Goal: Task Accomplishment & Management: Use online tool/utility

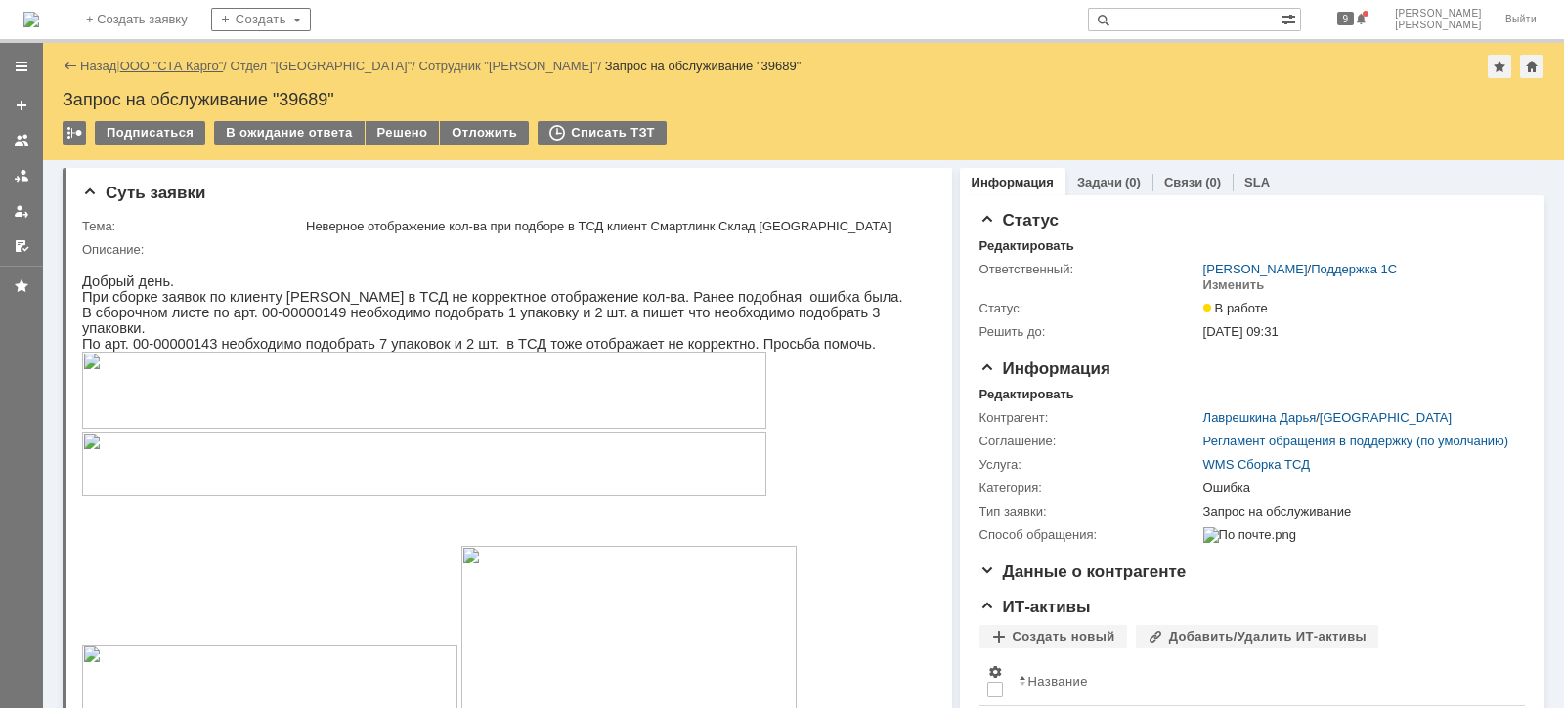
click at [147, 71] on link "ООО "СТА Карго"" at bounding box center [172, 66] width 104 height 15
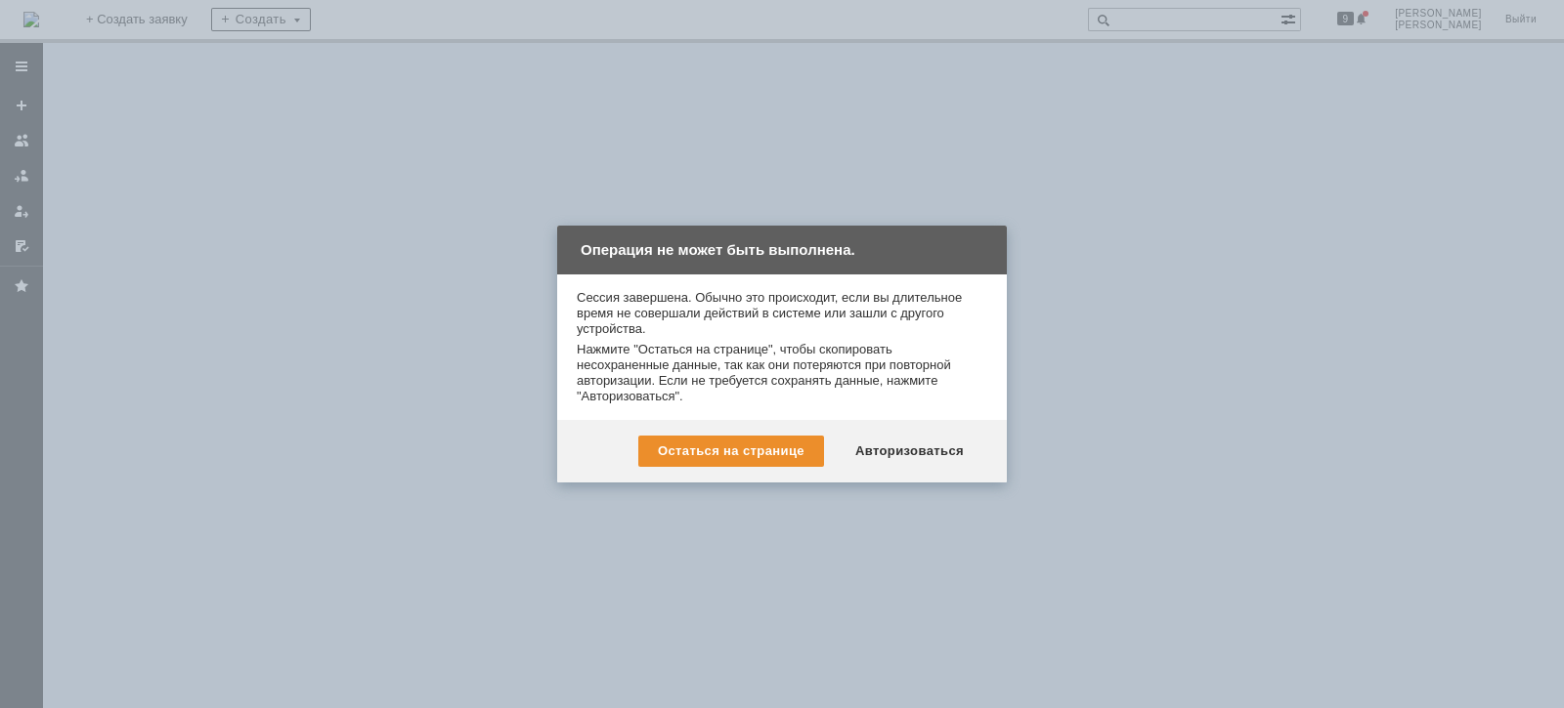
click at [893, 469] on div "Остаться на странице Авторизоваться" at bounding box center [782, 451] width 450 height 63
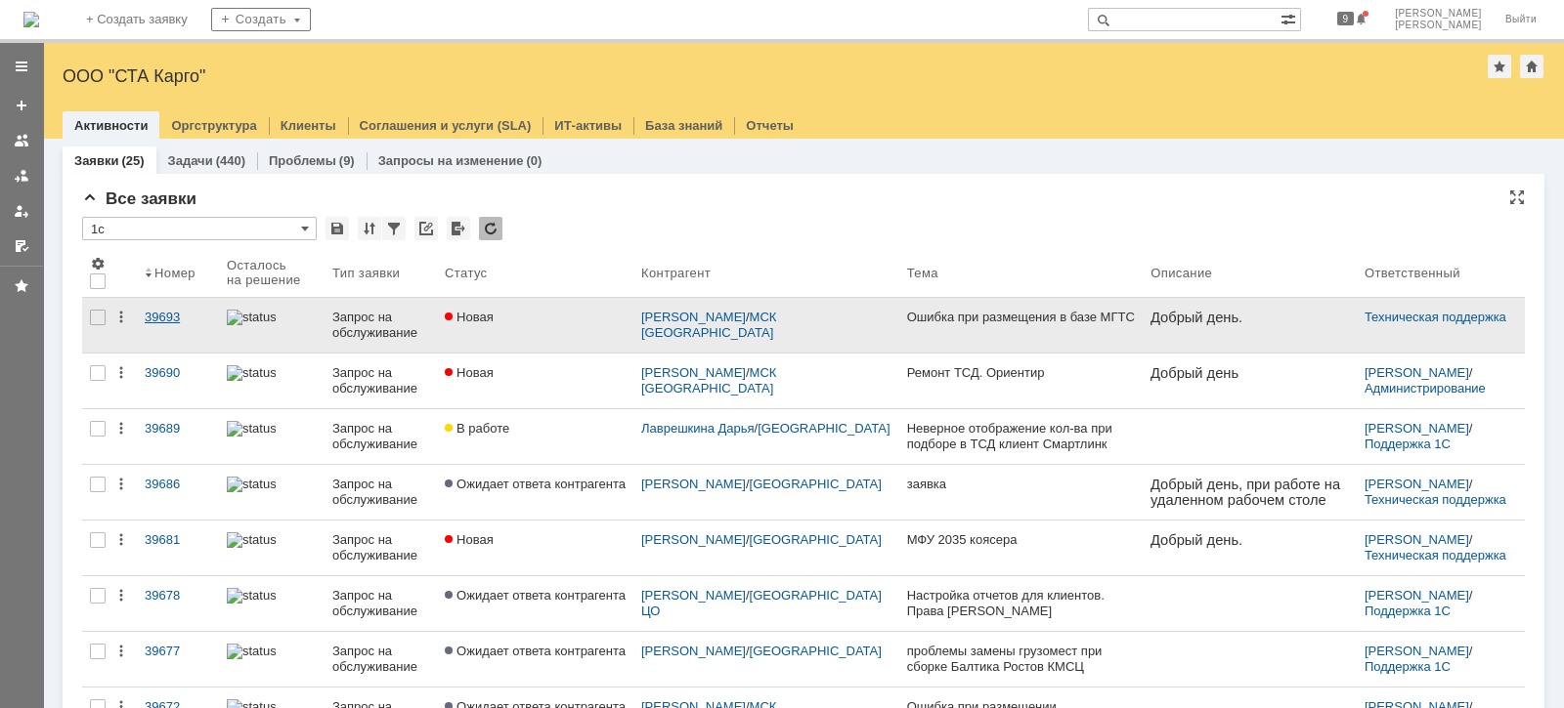
click at [165, 314] on div "39693" at bounding box center [178, 318] width 66 height 16
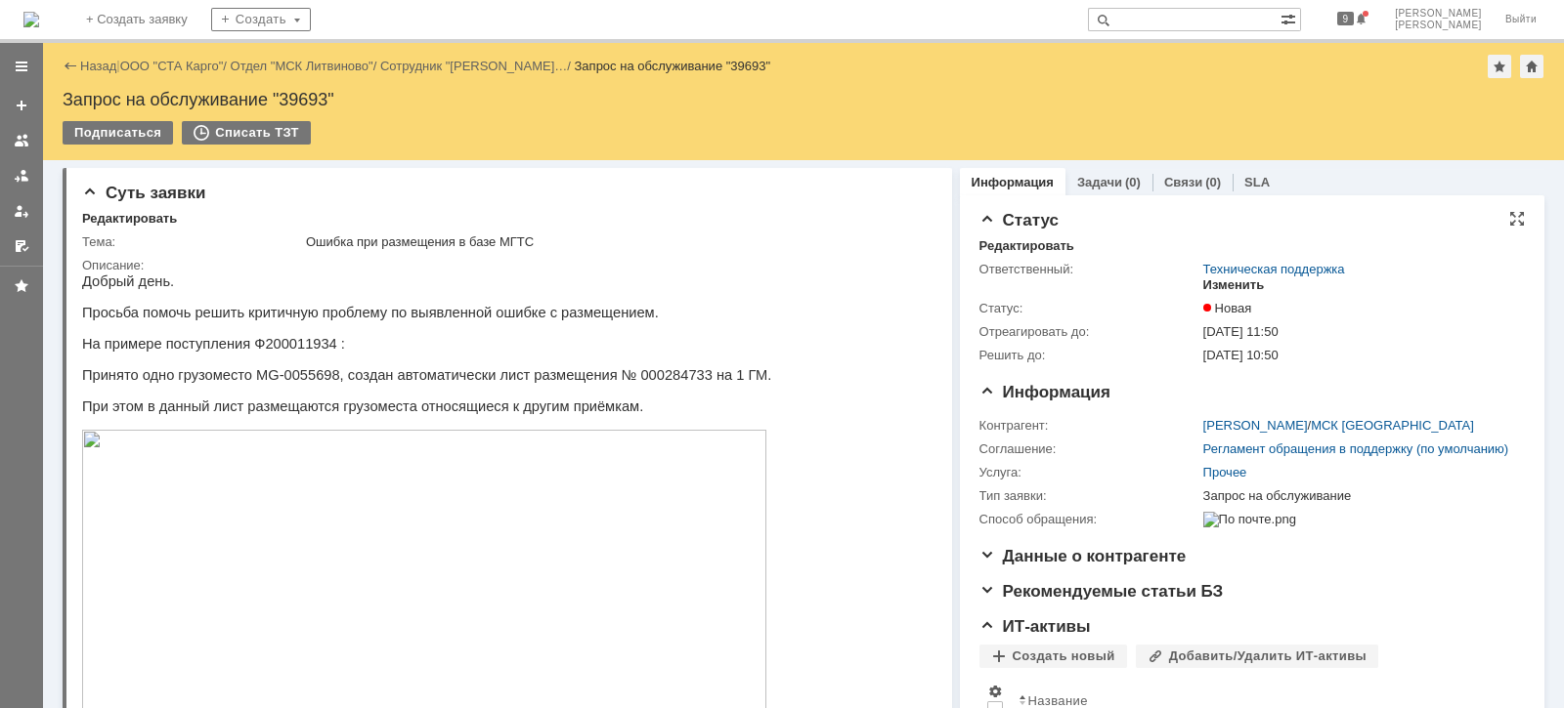
click at [1231, 284] on div "Изменить" at bounding box center [1234, 286] width 62 height 16
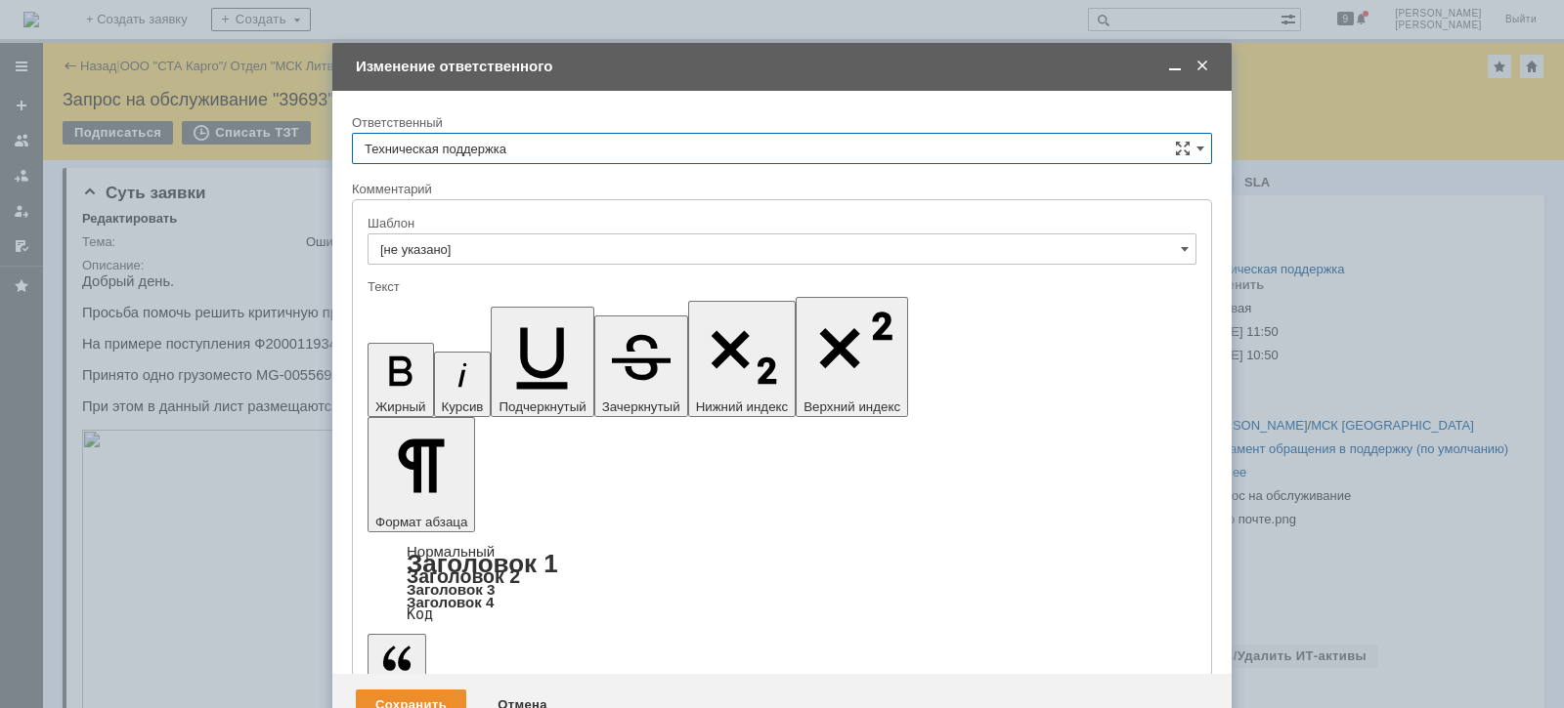
click at [700, 142] on input "Техническая поддержка" at bounding box center [782, 148] width 860 height 31
click at [627, 258] on div "[PERSON_NAME]" at bounding box center [782, 249] width 858 height 31
type input "[PERSON_NAME]"
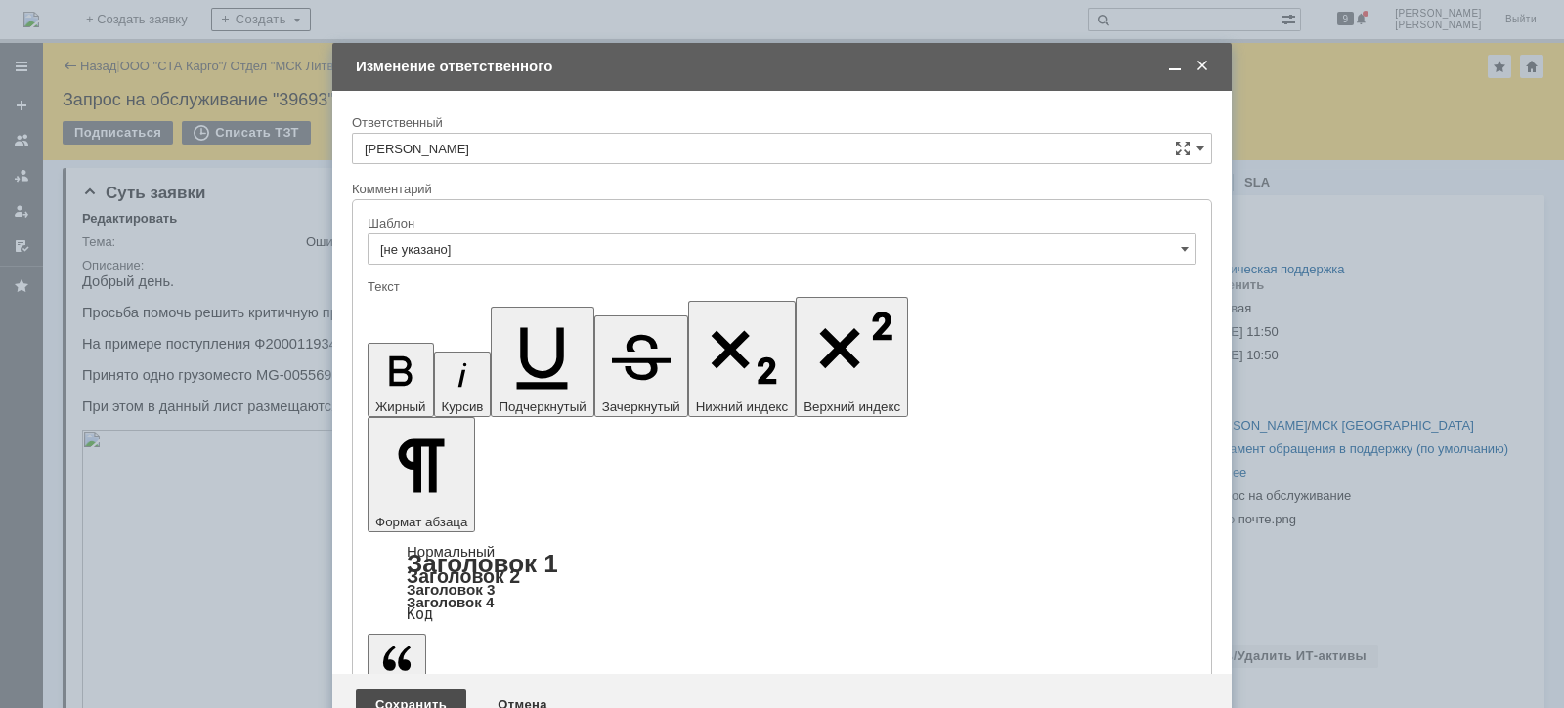
click at [410, 690] on div "Сохранить" at bounding box center [411, 705] width 110 height 31
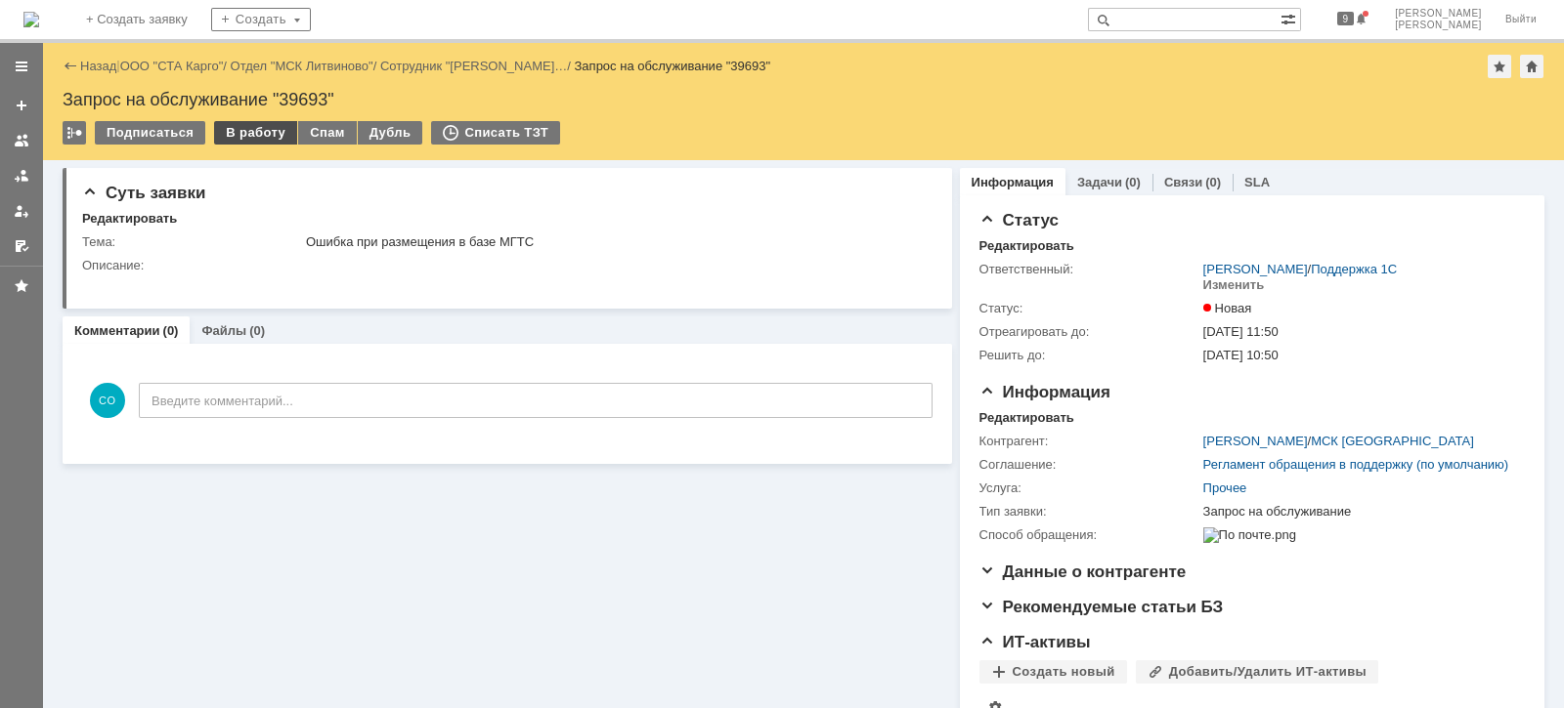
click at [235, 127] on div "В работу" at bounding box center [255, 132] width 83 height 23
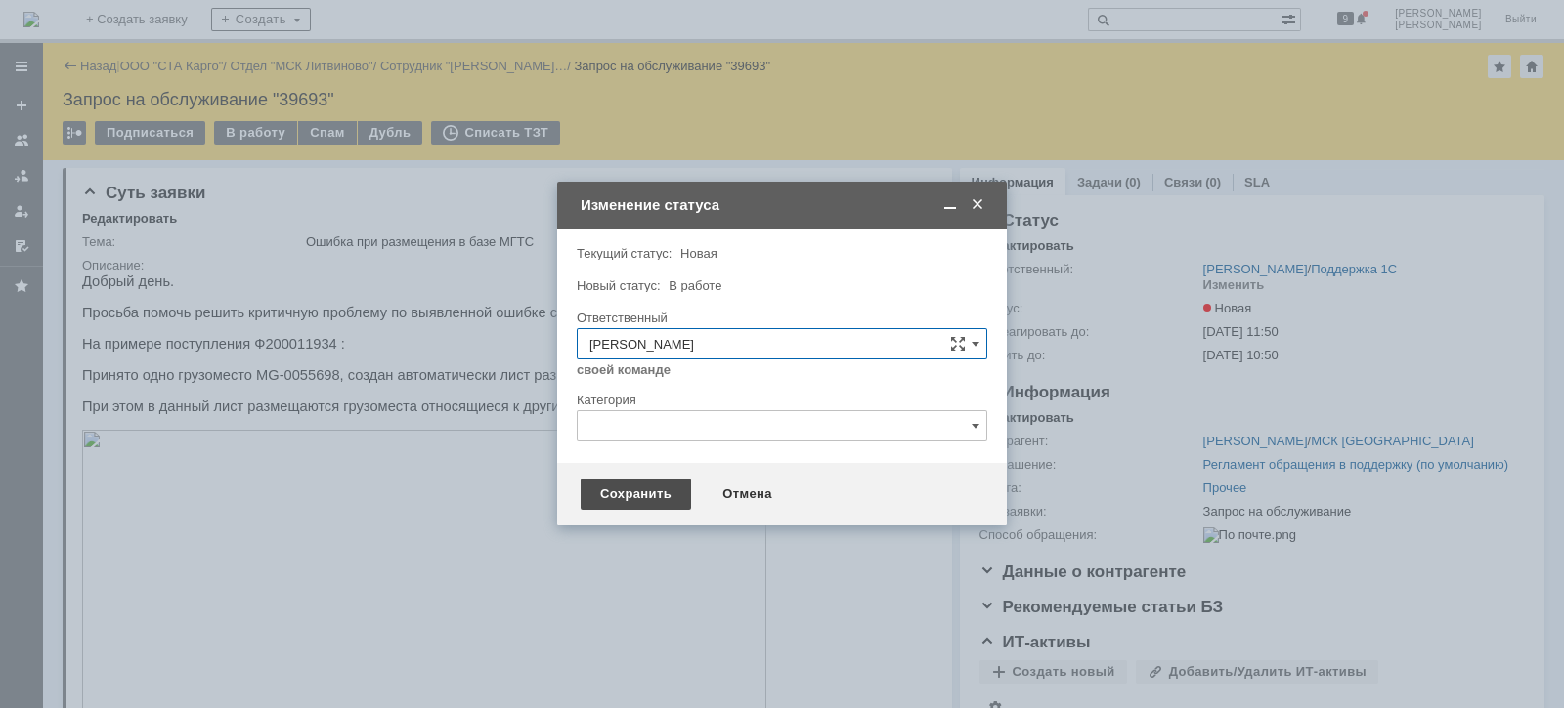
click at [638, 493] on div "Сохранить" at bounding box center [635, 494] width 110 height 31
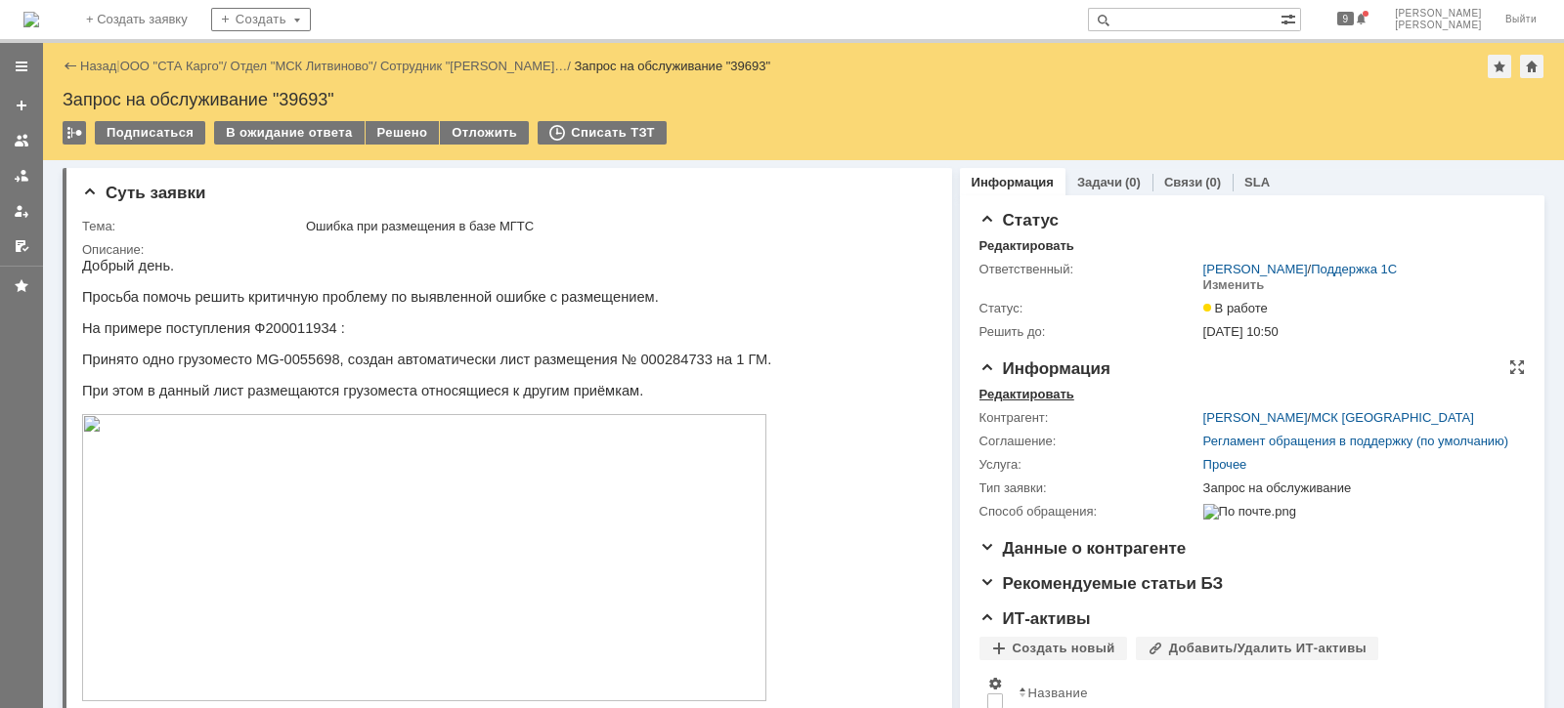
click at [1012, 394] on div "Редактировать" at bounding box center [1026, 395] width 95 height 16
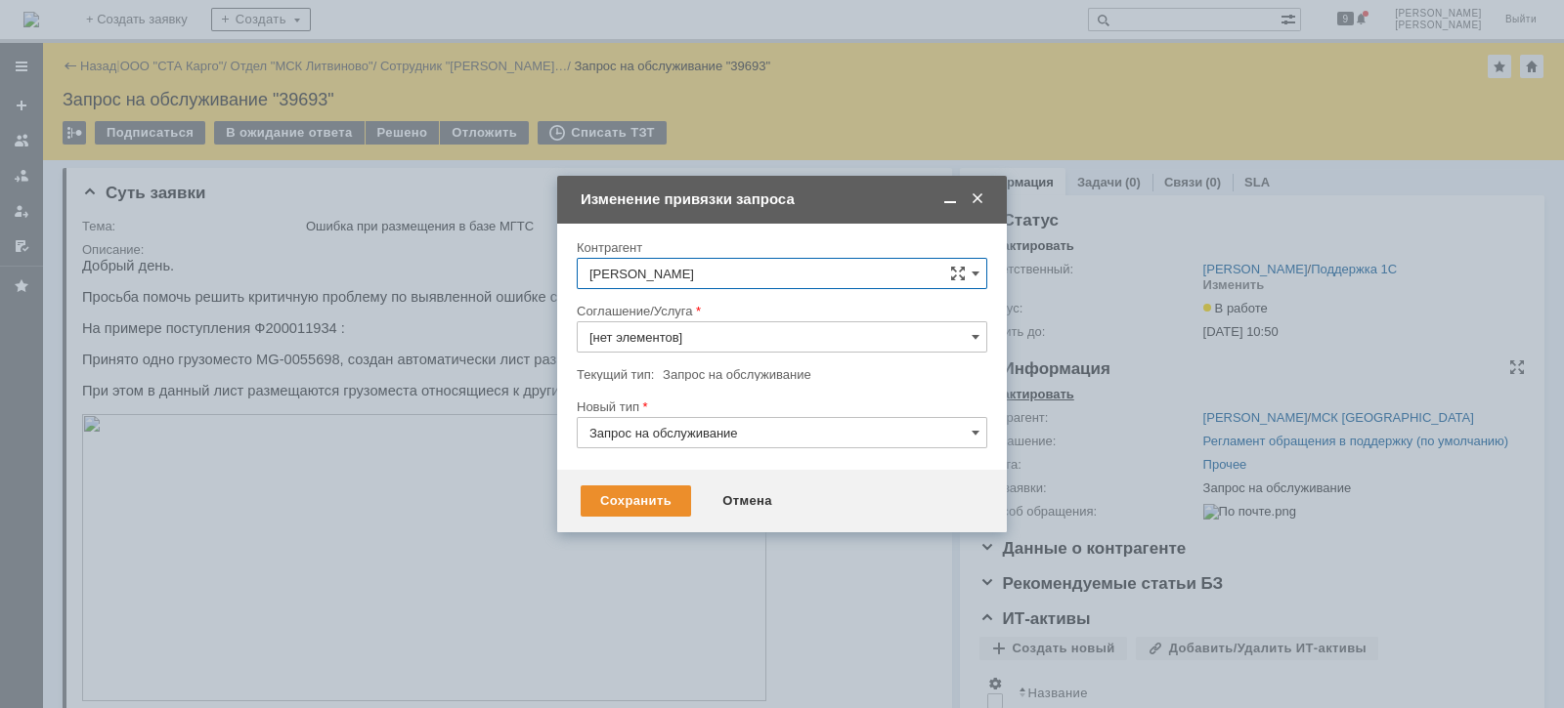
type input "Прочее"
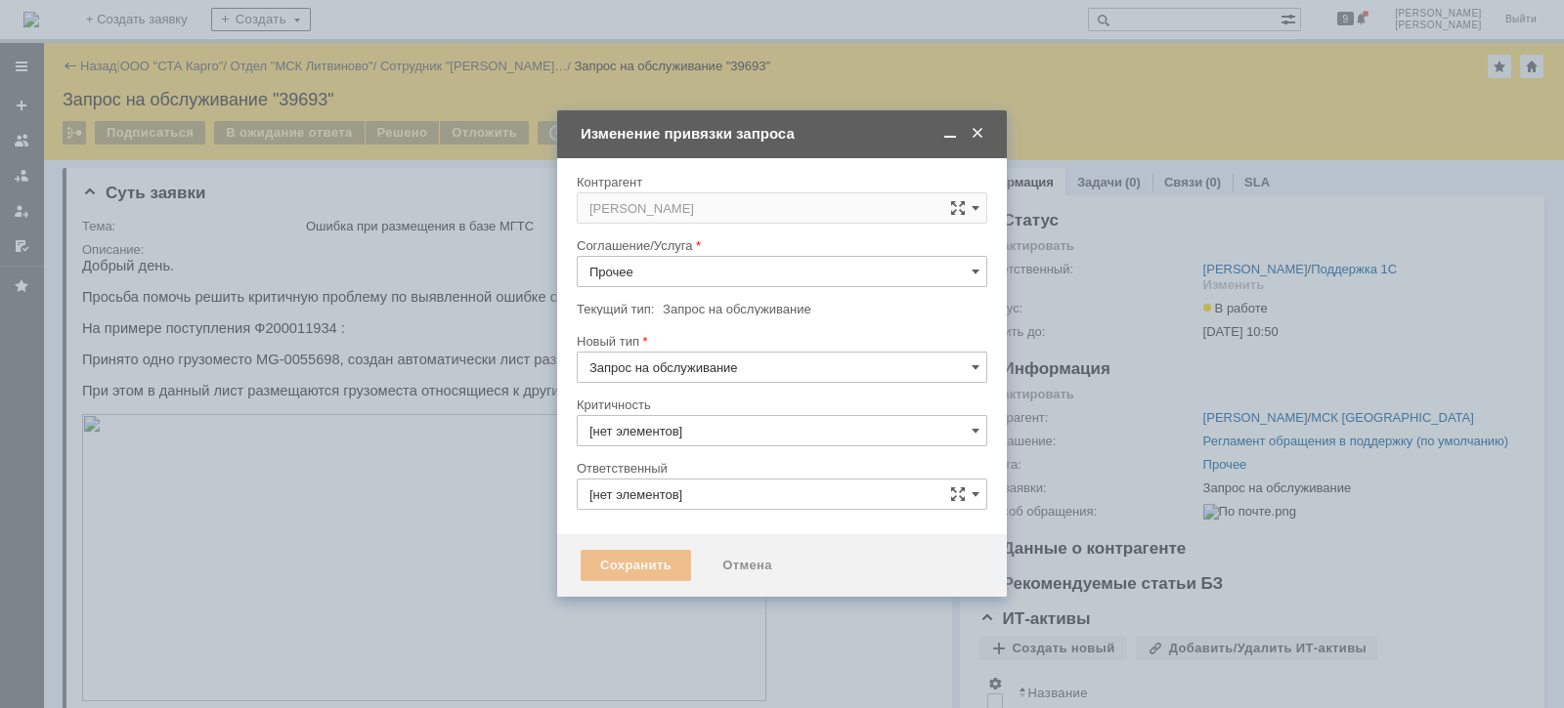
type input "[PERSON_NAME]"
type input "3. Низкая"
type input "[не указано]"
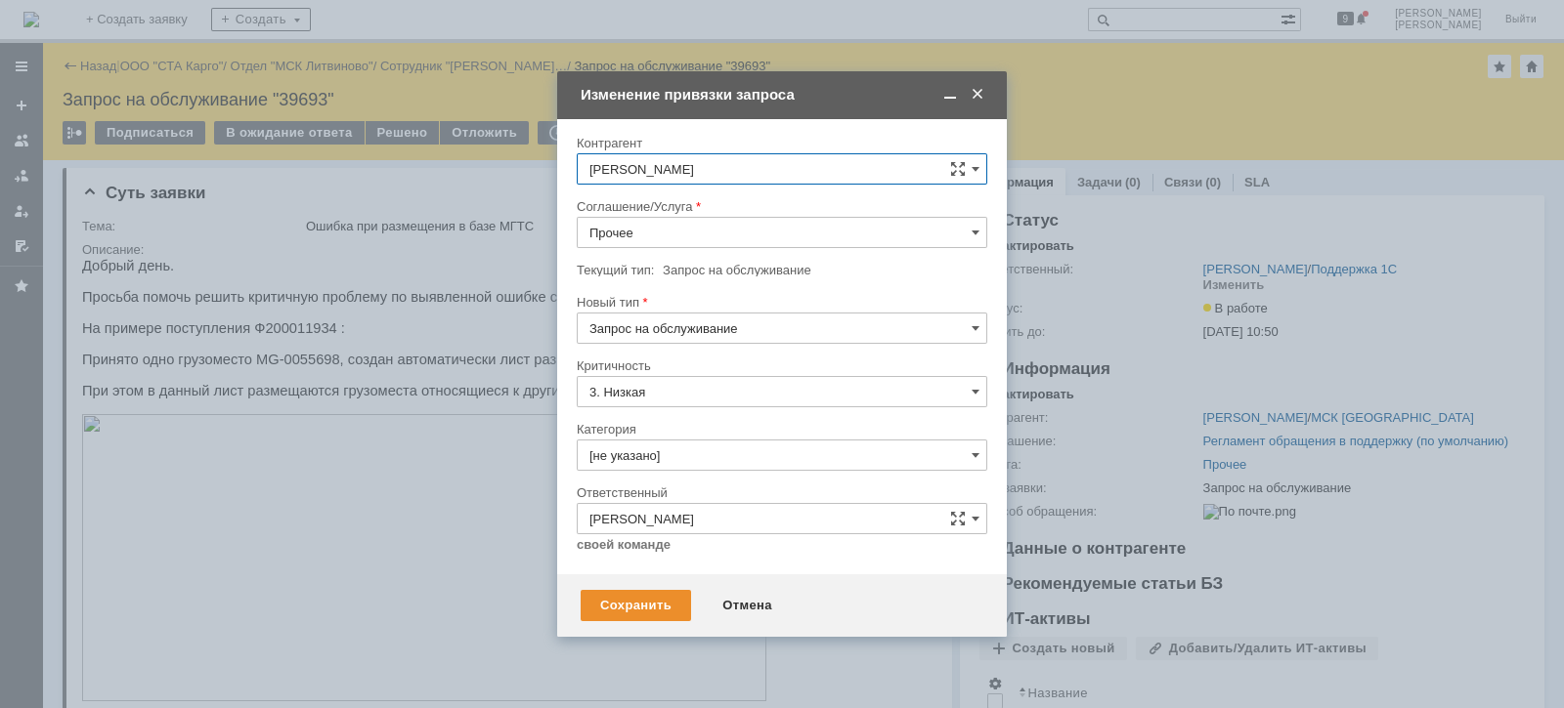
click at [711, 232] on input "Прочее" at bounding box center [782, 232] width 410 height 31
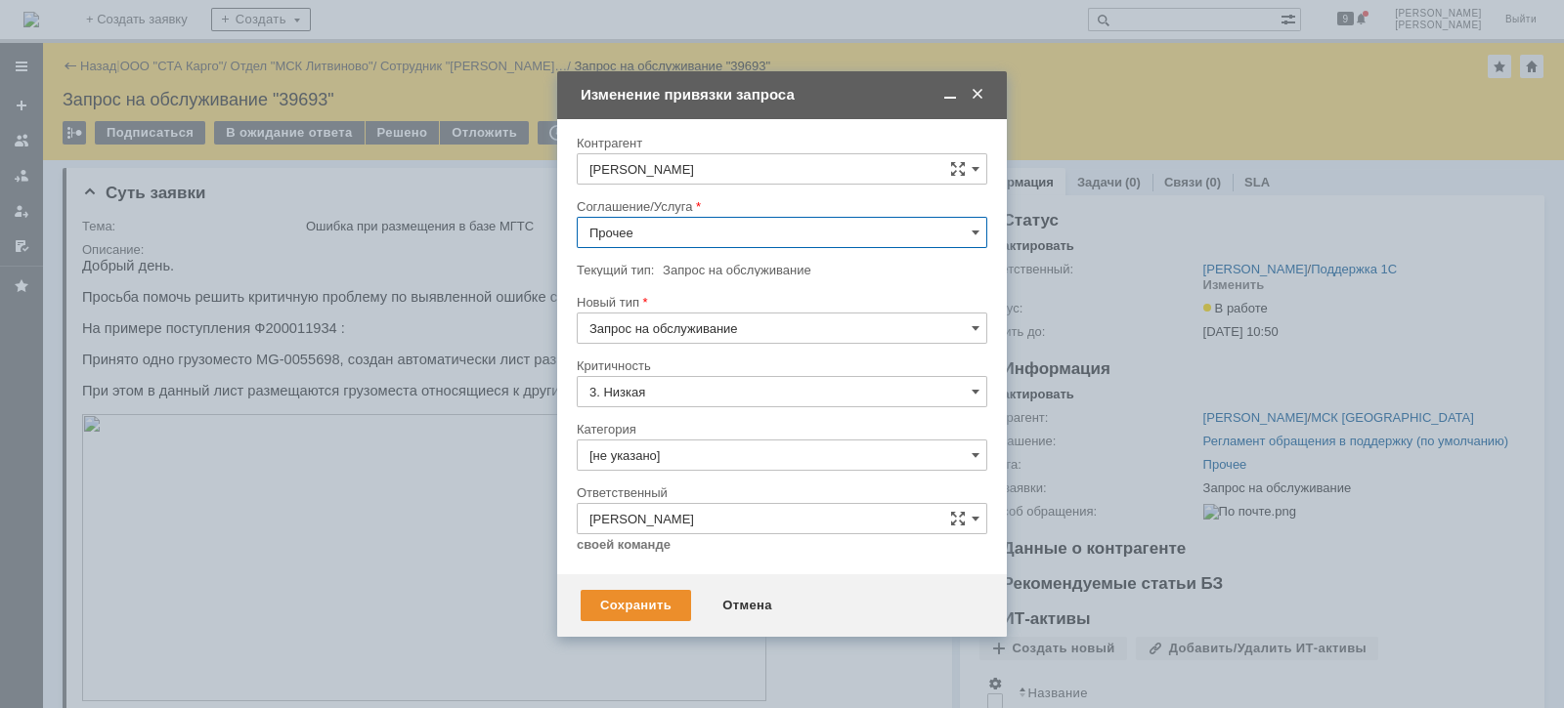
click at [753, 426] on div "WMS Размещение" at bounding box center [782, 441] width 408 height 31
click at [717, 229] on input "WMS Размещение" at bounding box center [782, 232] width 410 height 31
click at [737, 294] on span "WMS Размещение ТСД" at bounding box center [781, 301] width 385 height 16
type input "WMS Размещение ТСД"
click at [728, 322] on input "Запрос на обслуживание" at bounding box center [782, 328] width 410 height 31
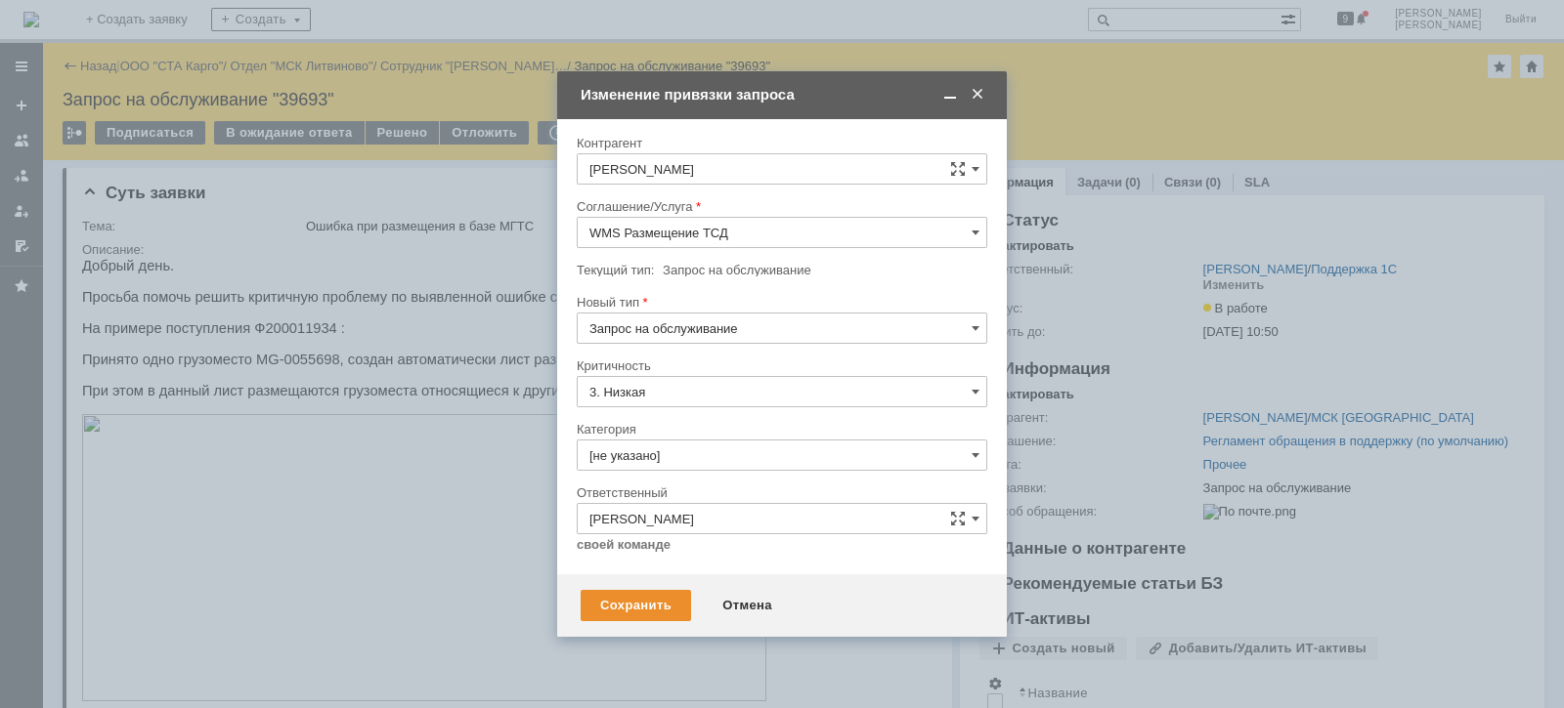
click at [674, 435] on span "Инцидент" at bounding box center [781, 429] width 385 height 16
type input "Инцидент"
click at [708, 454] on input "[не указано]" at bounding box center [782, 455] width 410 height 31
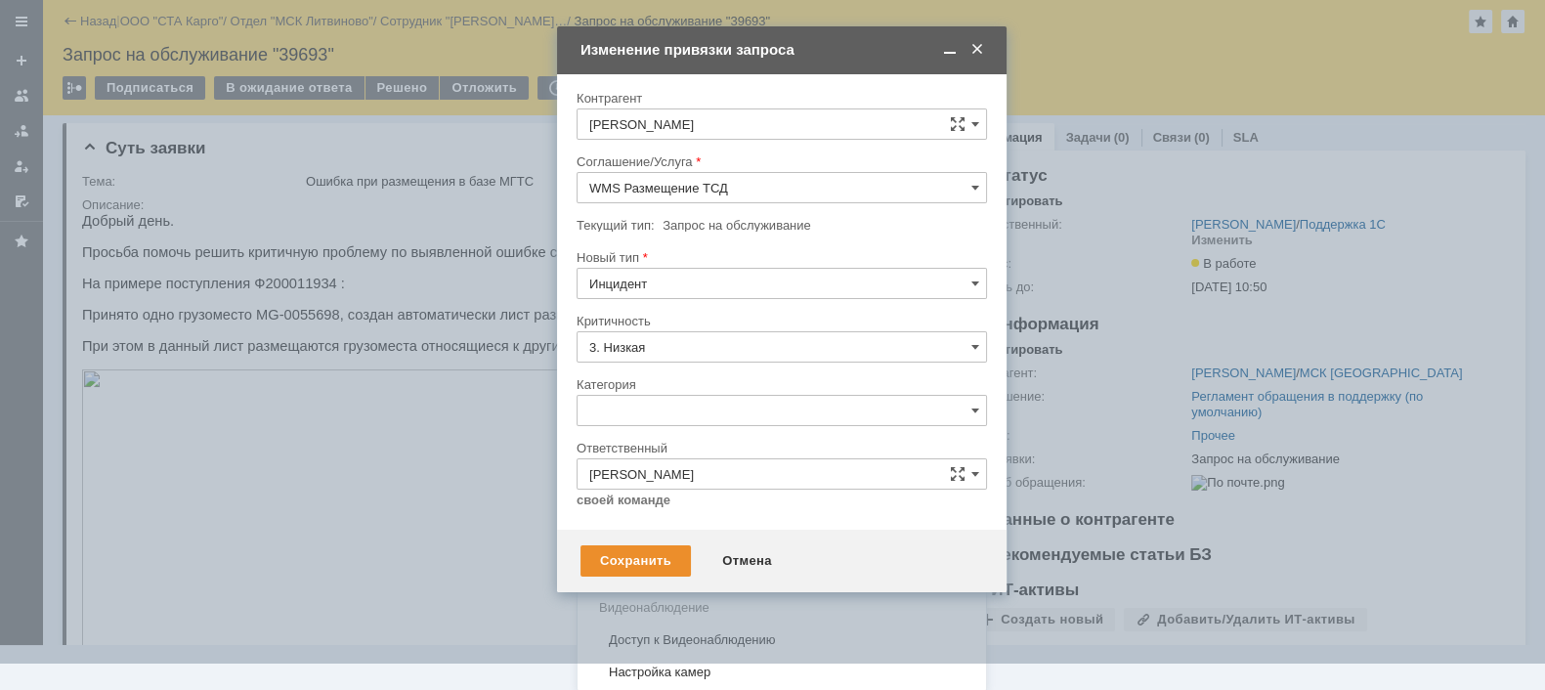
click at [705, 562] on div "Ошибка" at bounding box center [782, 575] width 408 height 31
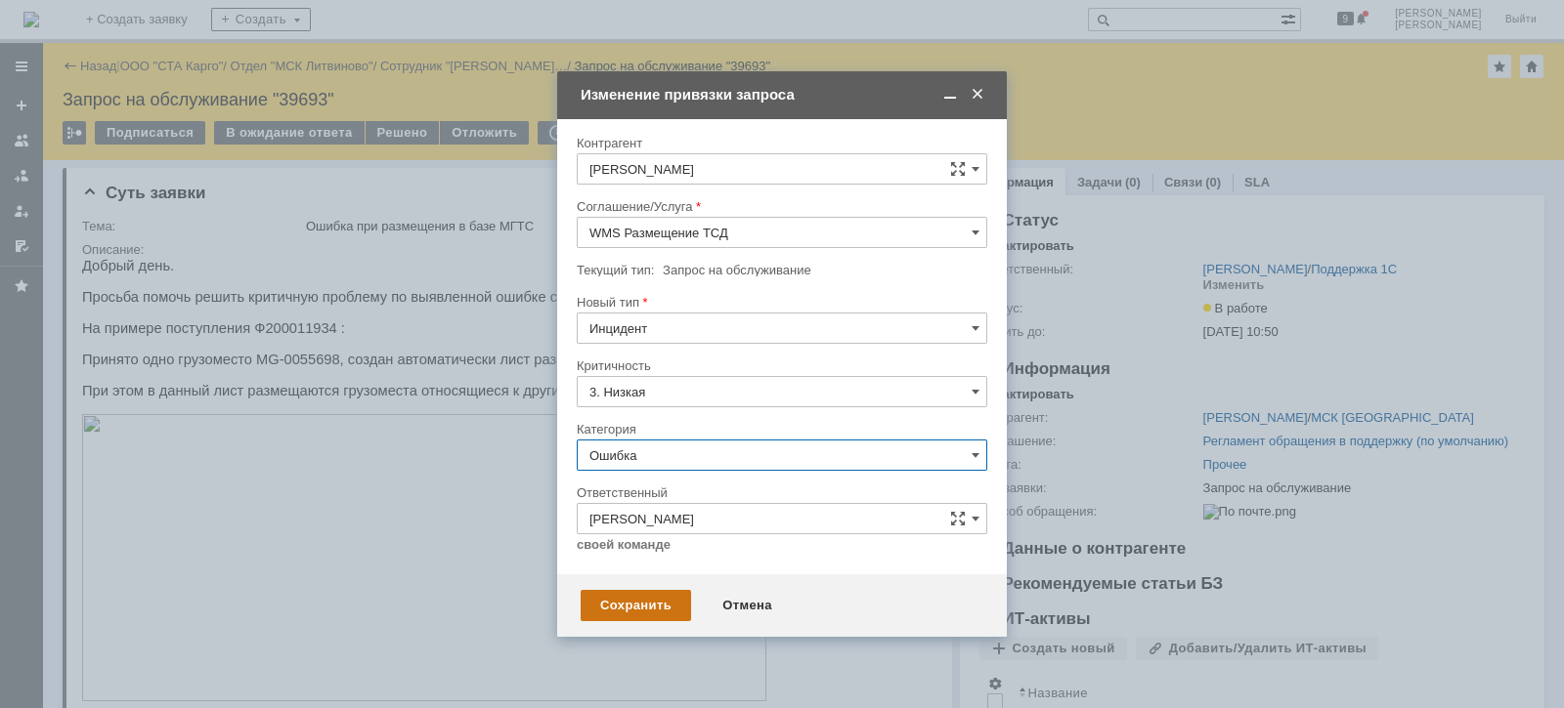
type input "Ошибка"
click at [631, 606] on div "Сохранить" at bounding box center [635, 605] width 110 height 31
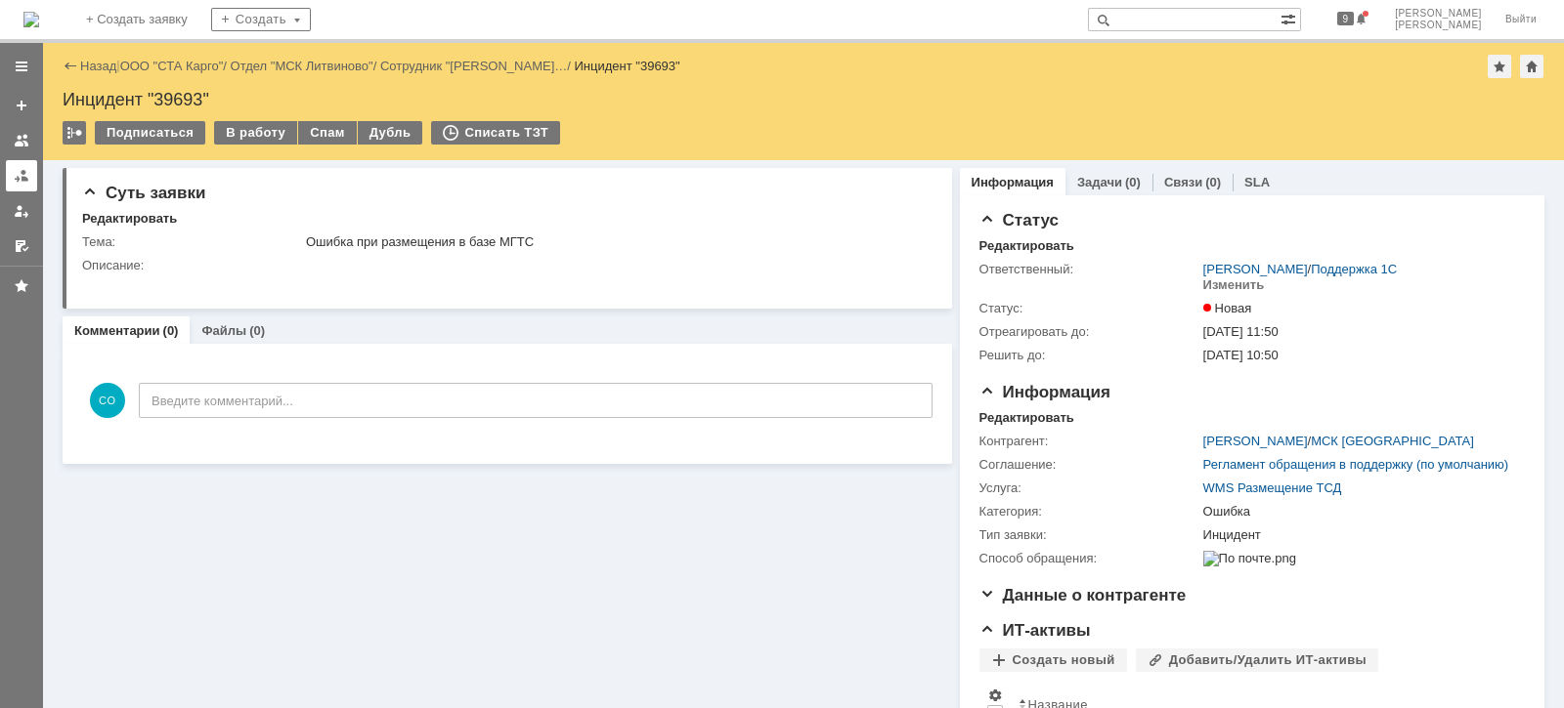
click at [10, 185] on link at bounding box center [21, 175] width 31 height 31
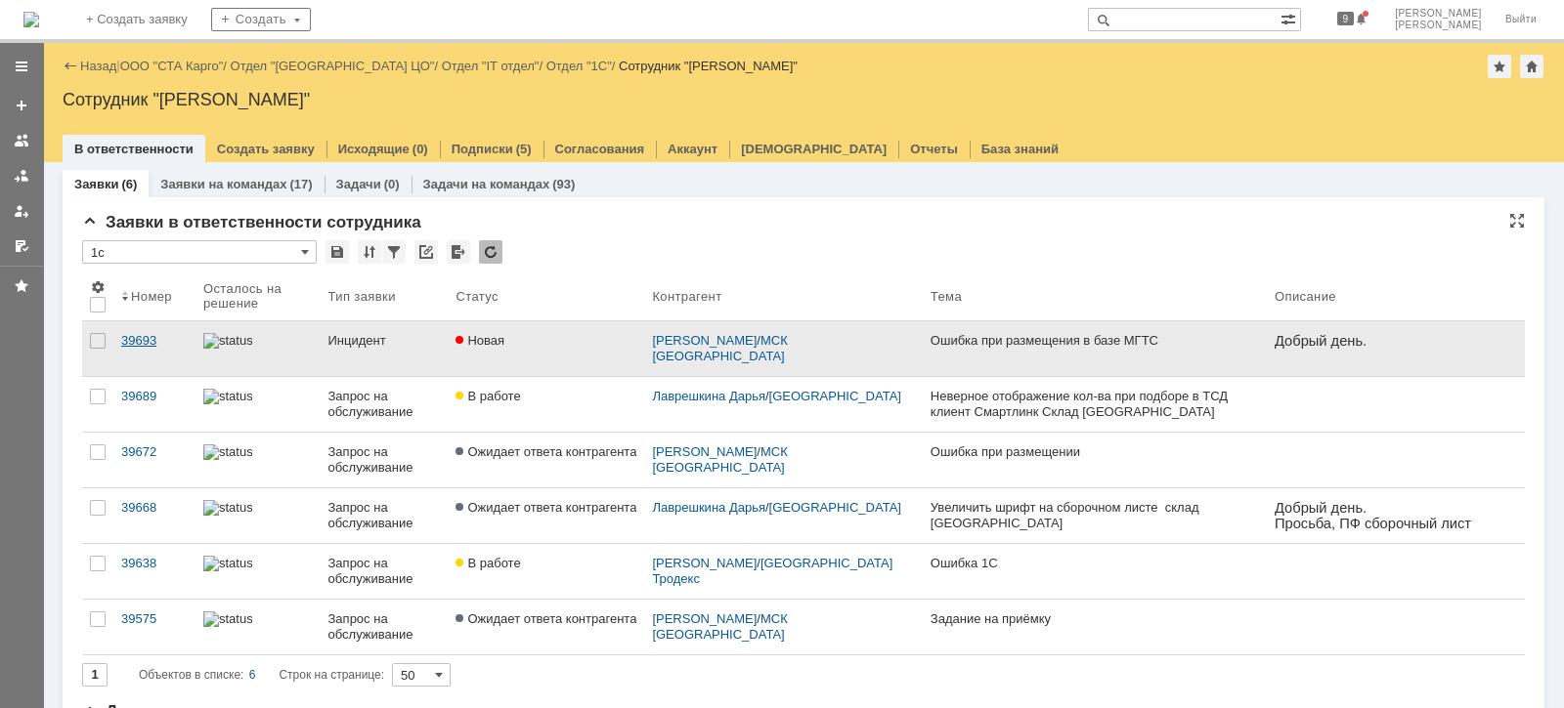
click at [154, 338] on div "39693" at bounding box center [154, 341] width 66 height 16
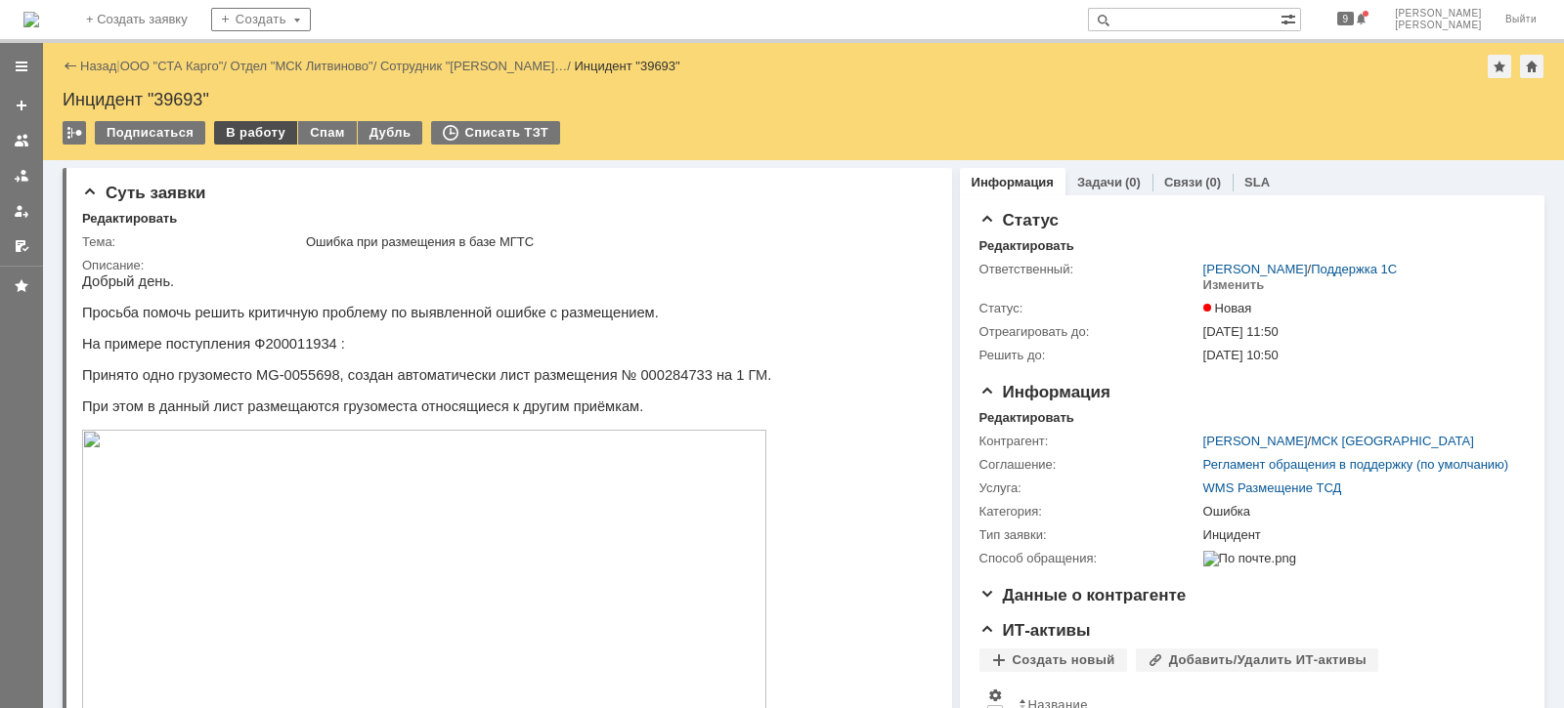
click at [276, 132] on div "В работу" at bounding box center [255, 132] width 83 height 23
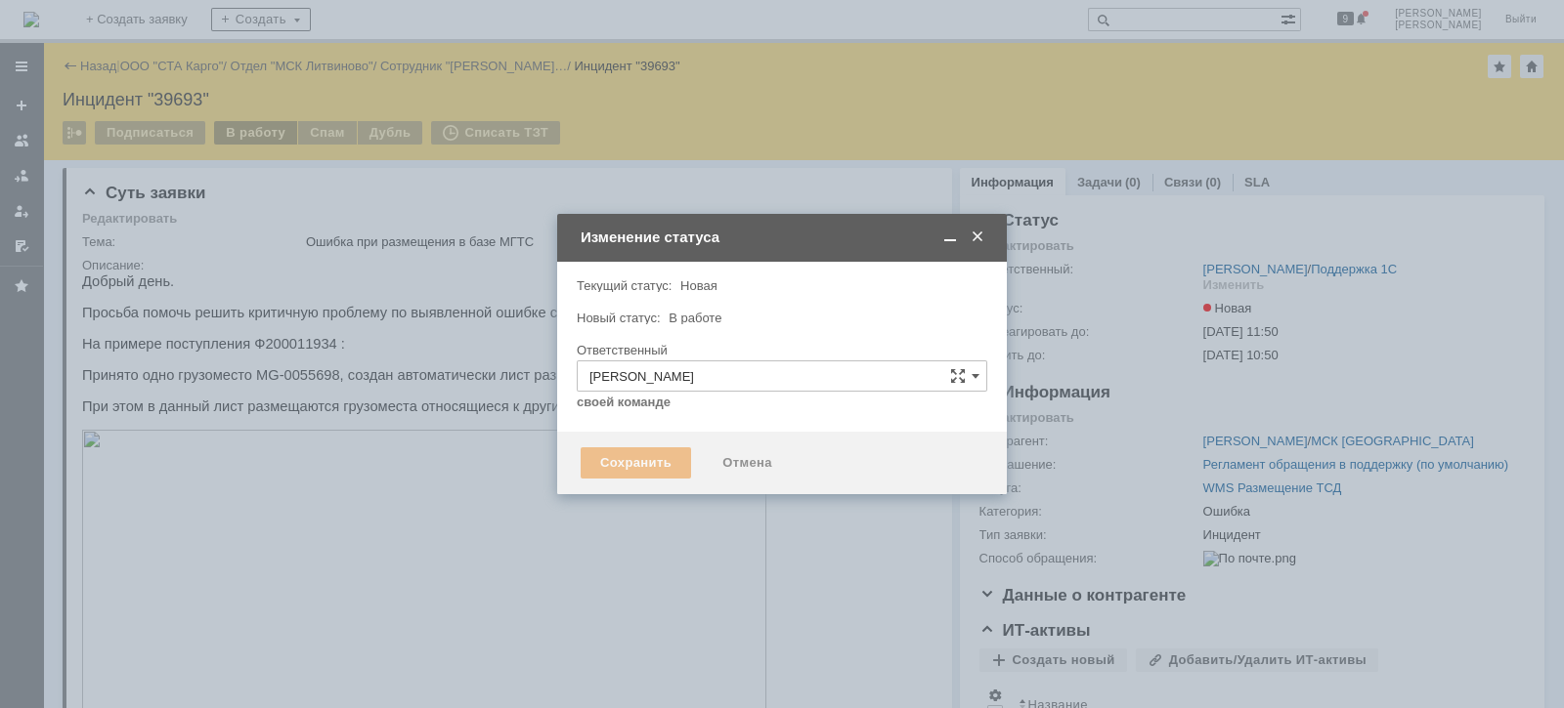
type input "Ошибка"
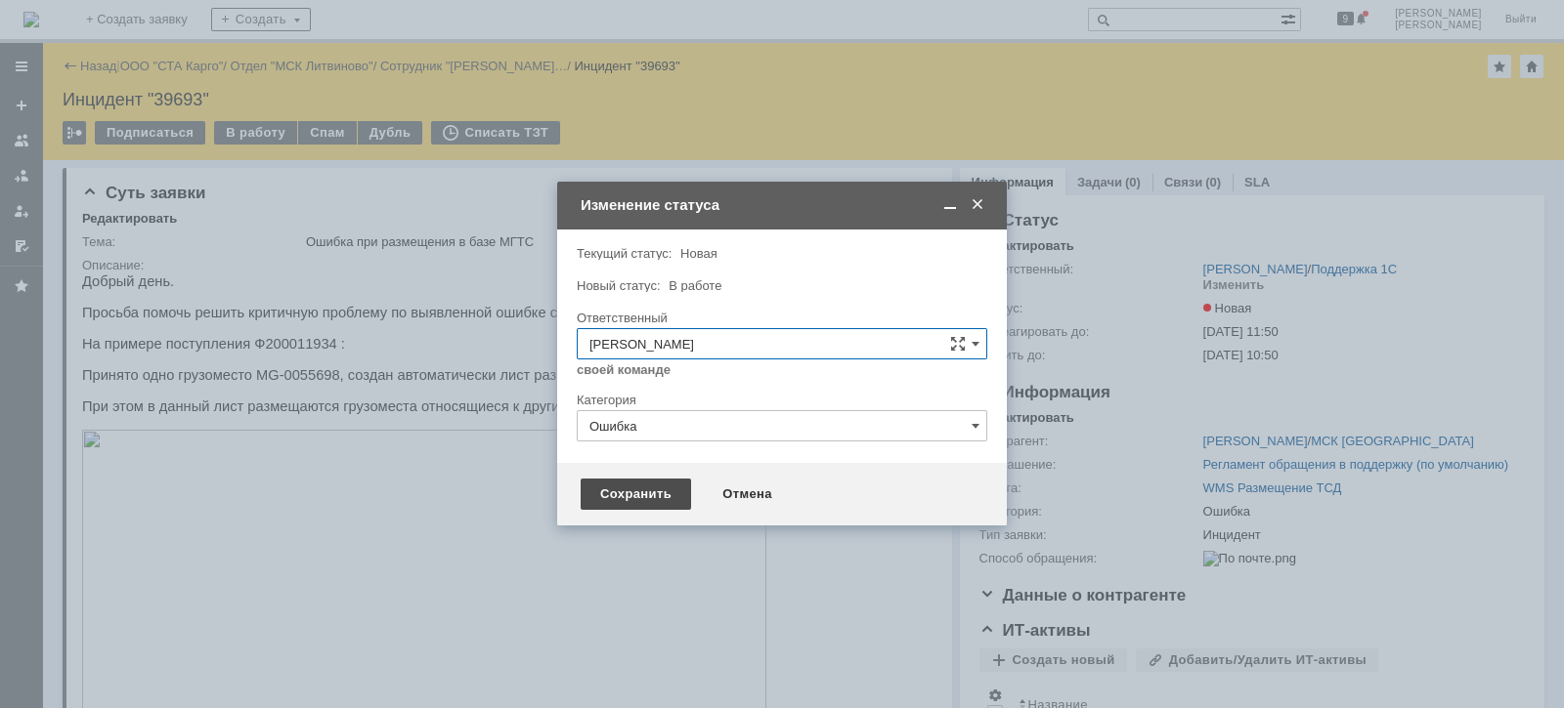
click at [640, 490] on div "Сохранить" at bounding box center [635, 494] width 110 height 31
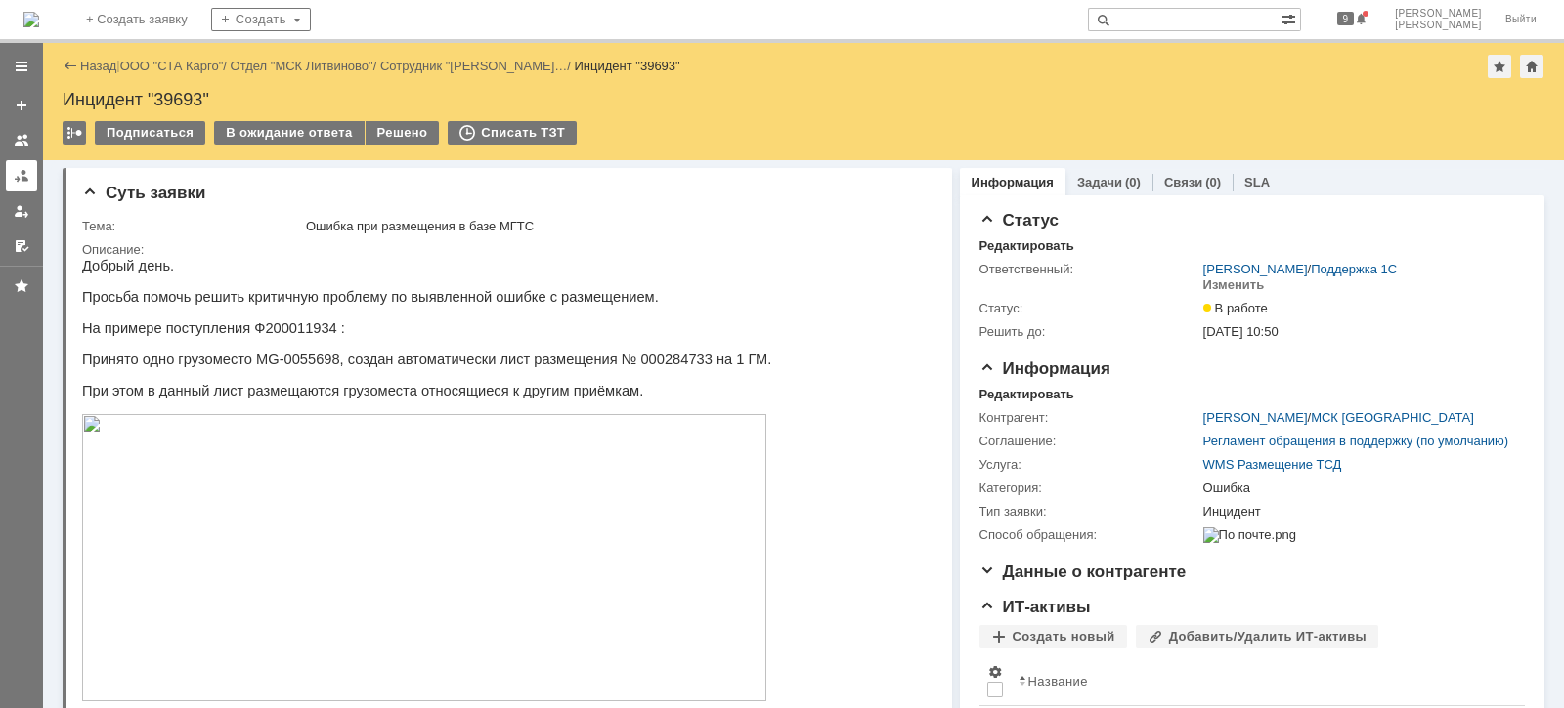
click at [14, 171] on div at bounding box center [22, 176] width 16 height 16
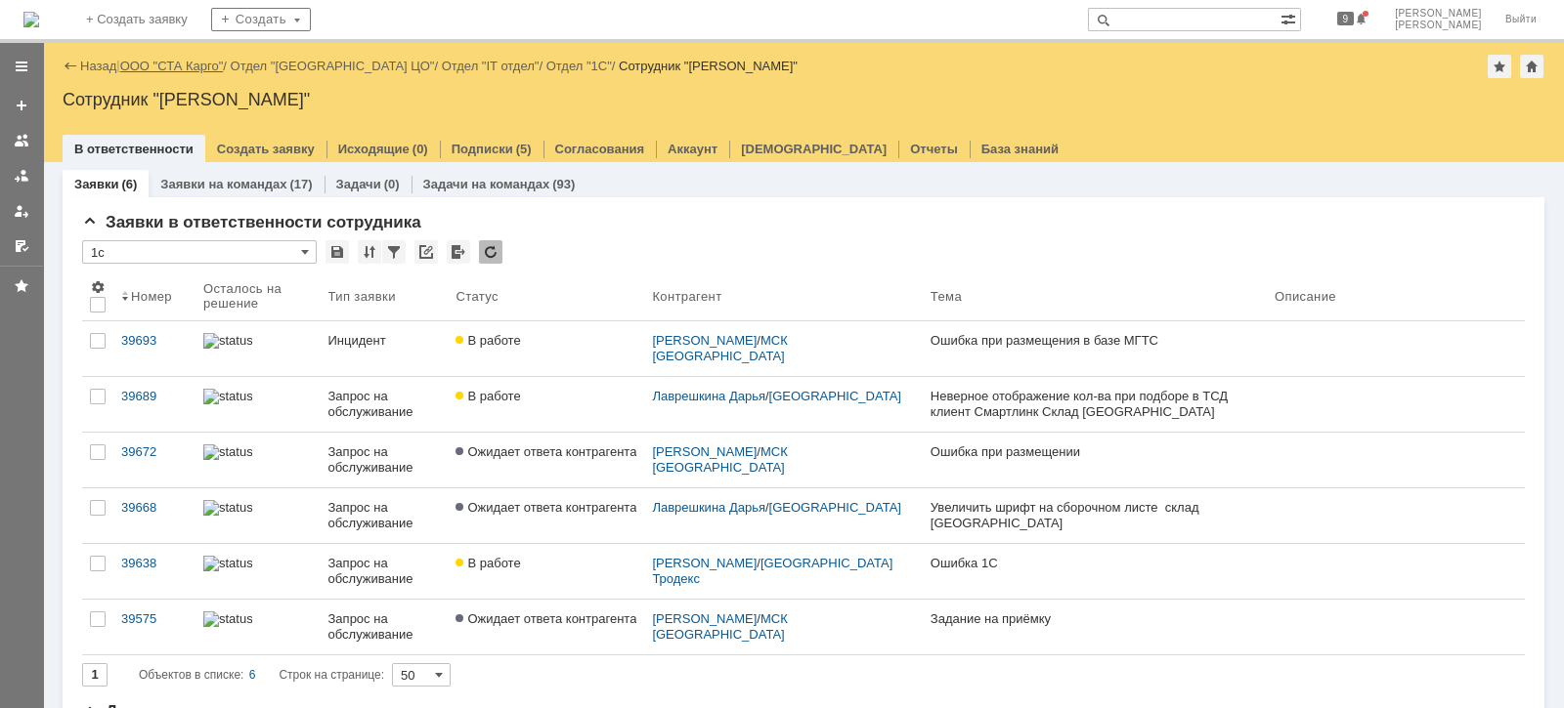
click at [206, 63] on link "ООО "СТА Карго"" at bounding box center [172, 66] width 104 height 15
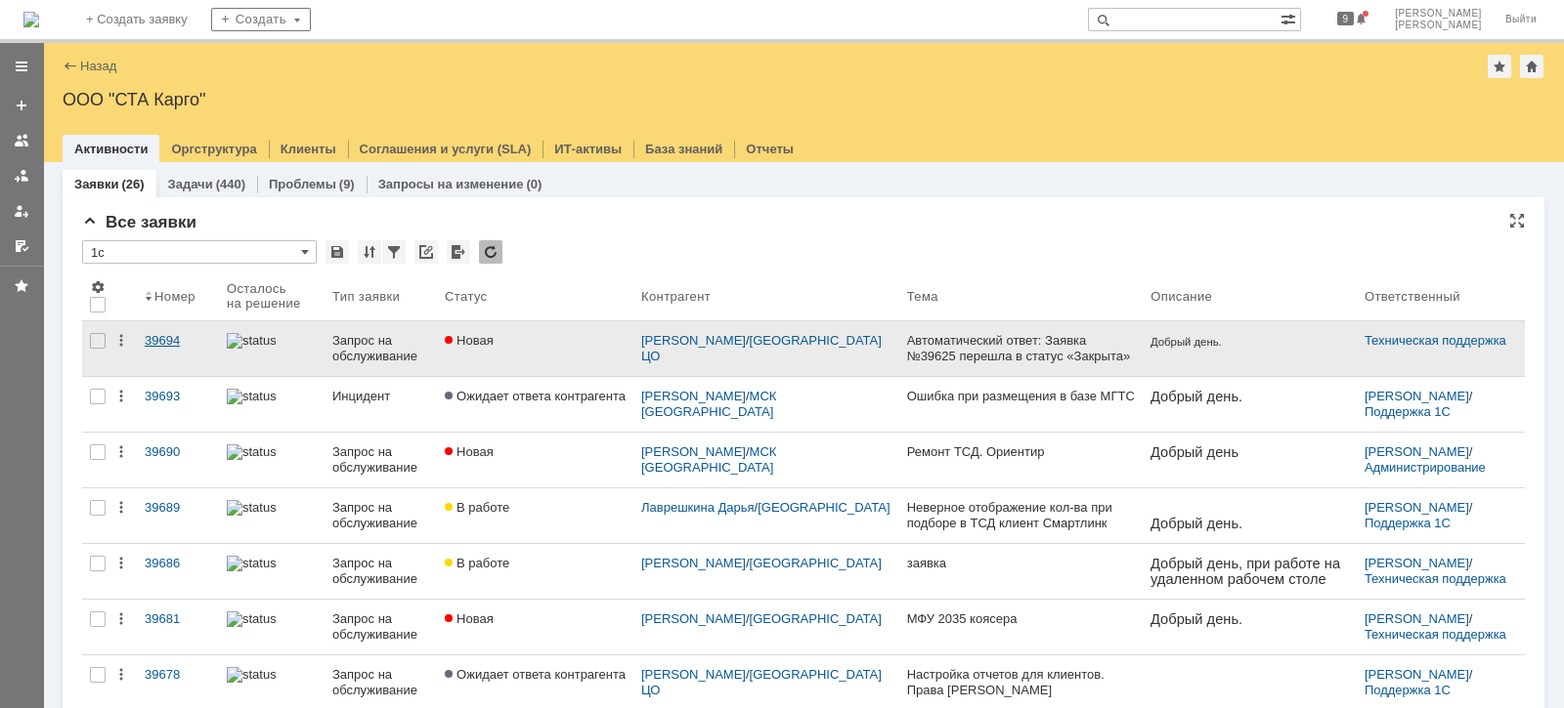
click at [161, 341] on div "39694" at bounding box center [178, 341] width 66 height 16
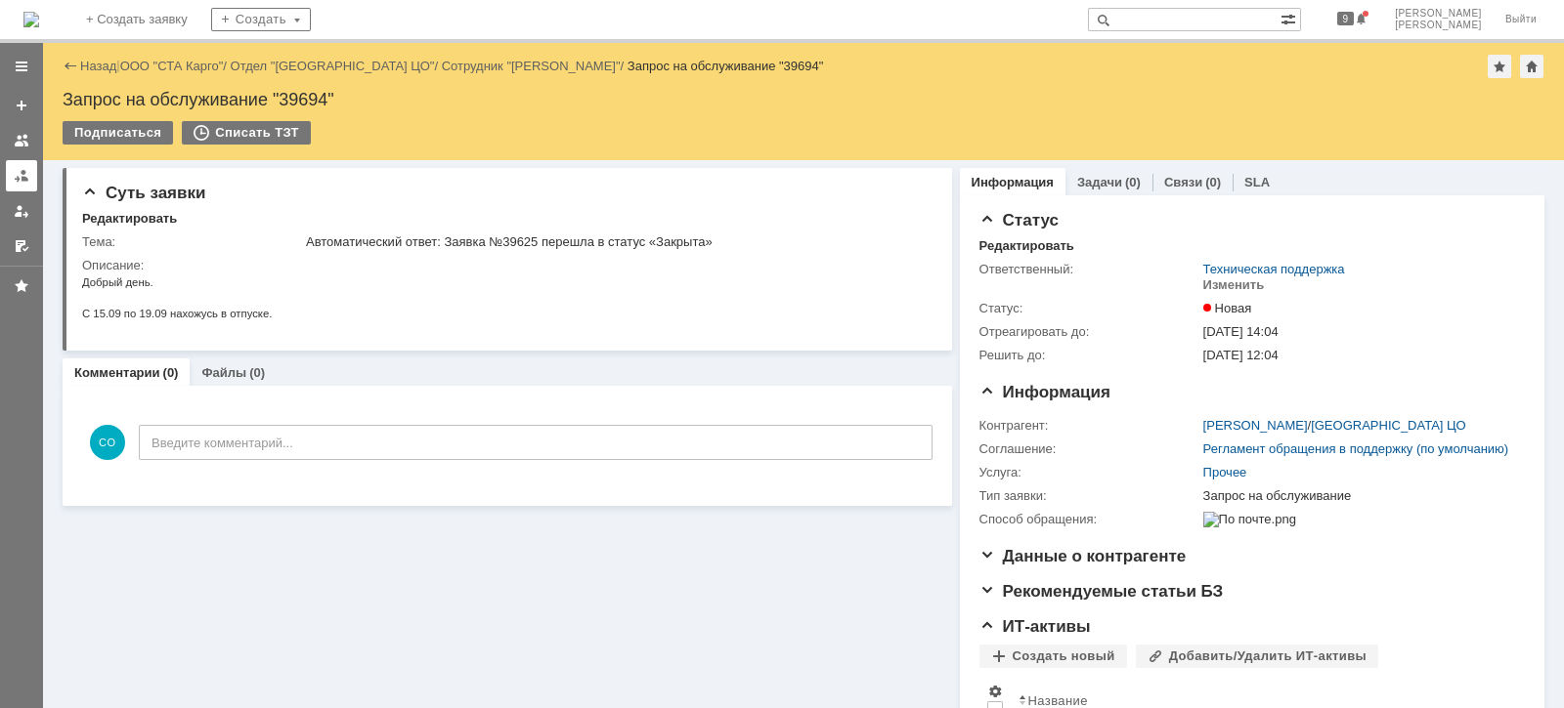
click at [23, 175] on div at bounding box center [22, 176] width 16 height 16
